Goal: Communication & Community: Answer question/provide support

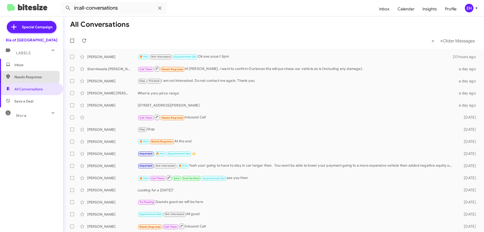
click at [14, 76] on span "Needs Response" at bounding box center [31, 77] width 63 height 12
type input "in:needs-response"
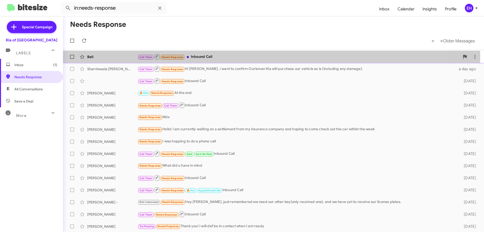
click at [208, 55] on div "Call Them Needs Response Inbound Call" at bounding box center [299, 56] width 322 height 6
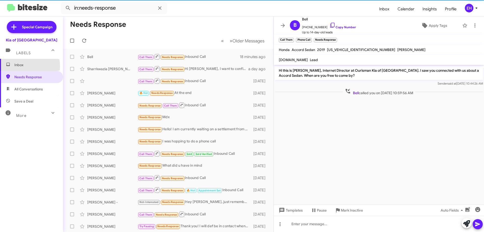
click at [22, 66] on span "Inbox" at bounding box center [35, 64] width 43 height 5
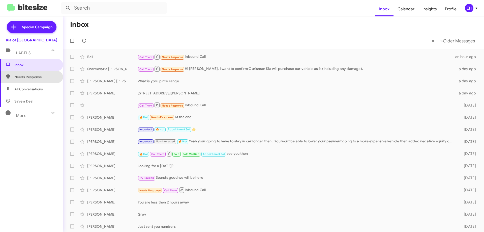
click at [37, 78] on span "Needs Response" at bounding box center [35, 76] width 43 height 5
type input "in:needs-response"
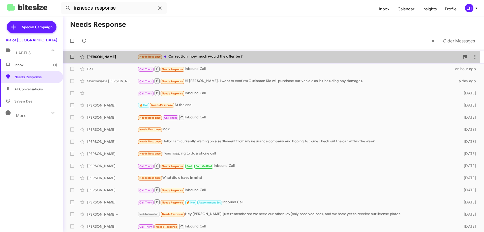
click at [218, 56] on div "Needs Response Correction, how much would the offer be ?" at bounding box center [299, 57] width 322 height 6
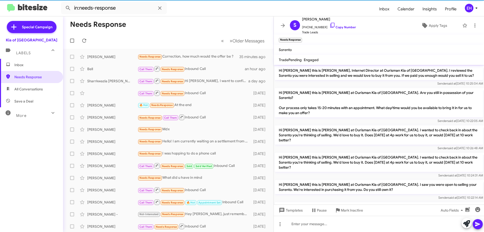
scroll to position [38, 0]
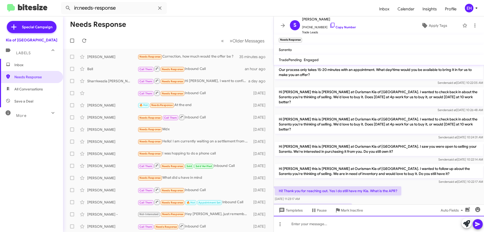
click at [318, 225] on div at bounding box center [379, 224] width 210 height 16
click at [329, 232] on div "when can you bring it by" at bounding box center [379, 224] width 210 height 16
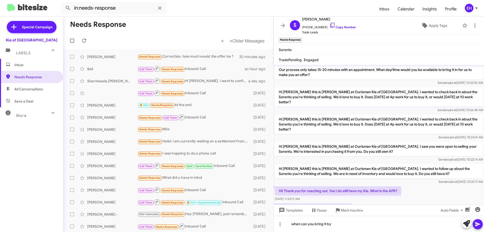
click at [476, 222] on icon at bounding box center [477, 224] width 5 height 4
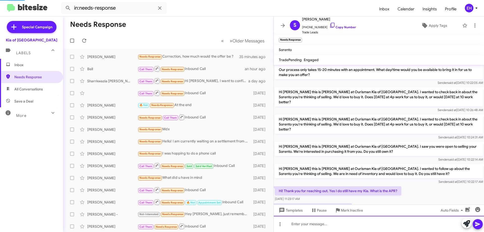
scroll to position [0, 0]
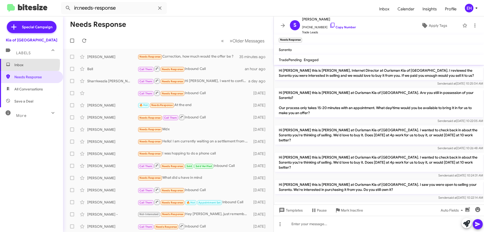
click at [22, 63] on span "Inbox" at bounding box center [35, 64] width 43 height 5
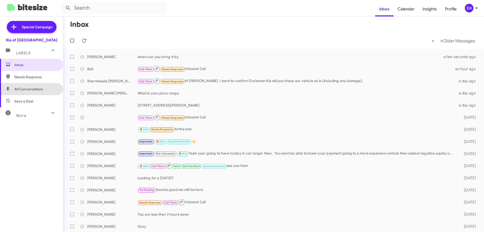
click at [35, 92] on span "All Conversations" at bounding box center [31, 89] width 63 height 12
type input "in:all-conversations"
